Goal: Browse casually

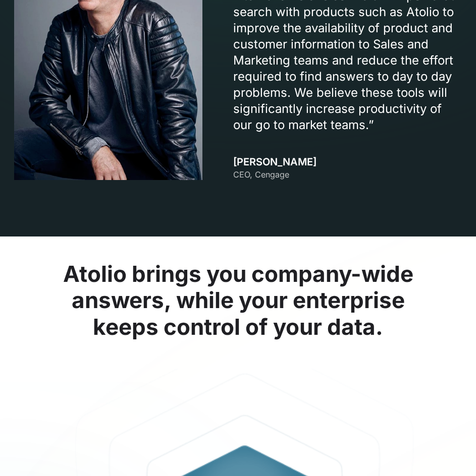
scroll to position [1262, 0]
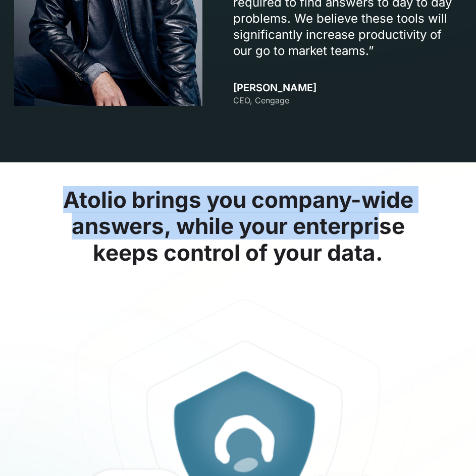
drag, startPoint x: 72, startPoint y: 198, endPoint x: 385, endPoint y: 239, distance: 315.5
click at [385, 239] on h2 "Atolio brings you company-wide answers, while your enterprise keeps control of …" at bounding box center [237, 227] width 447 height 80
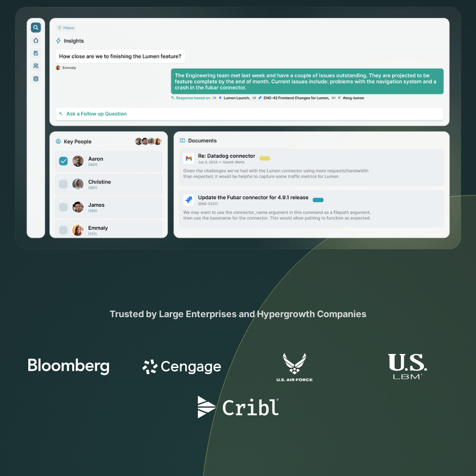
scroll to position [0, 0]
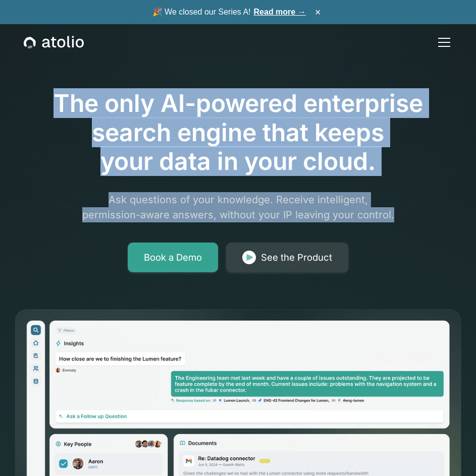
drag, startPoint x: 394, startPoint y: 214, endPoint x: 45, endPoint y: 96, distance: 368.0
click at [45, 96] on div "The only AI-powered enterprise search engine that keeps your data in your cloud…" at bounding box center [237, 156] width 447 height 232
click at [52, 95] on h1 "The only AI-powered enterprise search engine that keeps your data in your cloud." at bounding box center [237, 132] width 447 height 87
drag, startPoint x: 51, startPoint y: 94, endPoint x: 396, endPoint y: 216, distance: 365.1
click at [396, 216] on div "The only AI-powered enterprise search engine that keeps your data in your cloud…" at bounding box center [237, 156] width 447 height 232
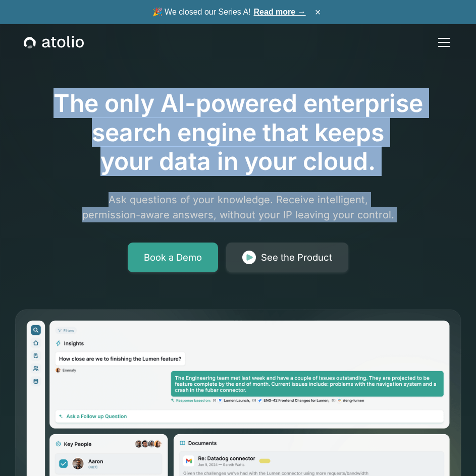
click at [396, 216] on p "Ask questions of your knowledge. Receive intelligent, permission-aware answers,…" at bounding box center [238, 207] width 388 height 30
drag, startPoint x: 345, startPoint y: 202, endPoint x: 51, endPoint y: 88, distance: 314.4
click at [52, 89] on div "The only AI-powered enterprise search engine that keeps your data in your cloud…" at bounding box center [237, 156] width 447 height 232
click at [67, 101] on h1 "The only AI-powered enterprise search engine that keeps your data in your cloud." at bounding box center [237, 132] width 447 height 87
